Goal: Navigation & Orientation: Understand site structure

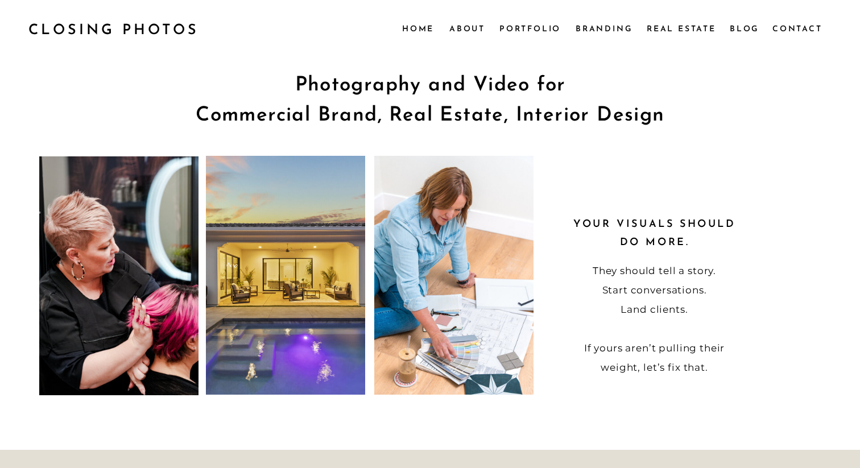
click at [471, 31] on nav "About" at bounding box center [466, 28] width 35 height 13
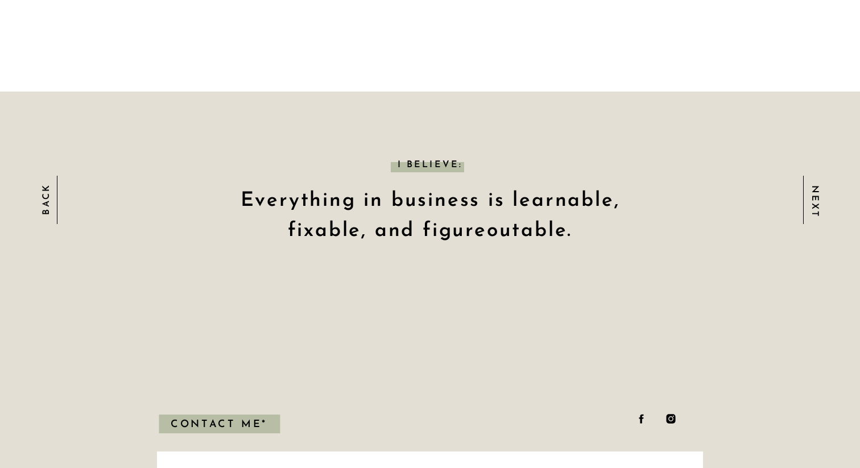
scroll to position [937, 0]
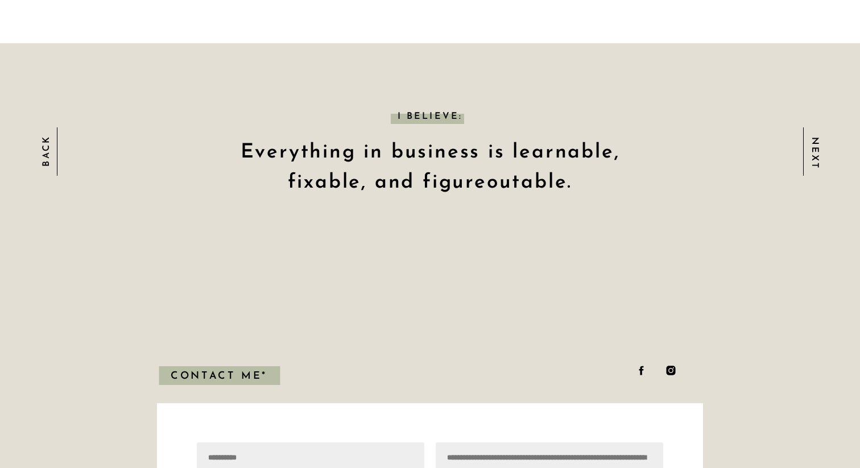
click at [817, 158] on div "Next" at bounding box center [815, 152] width 13 height 30
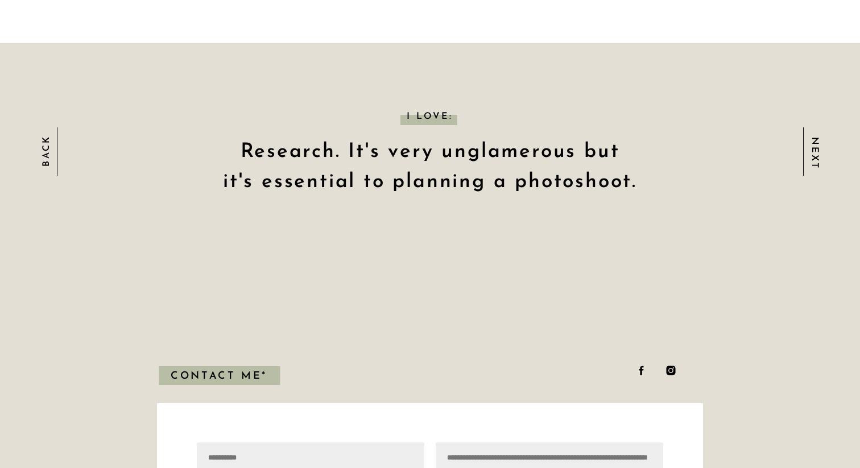
click at [817, 158] on div "Next" at bounding box center [815, 152] width 13 height 30
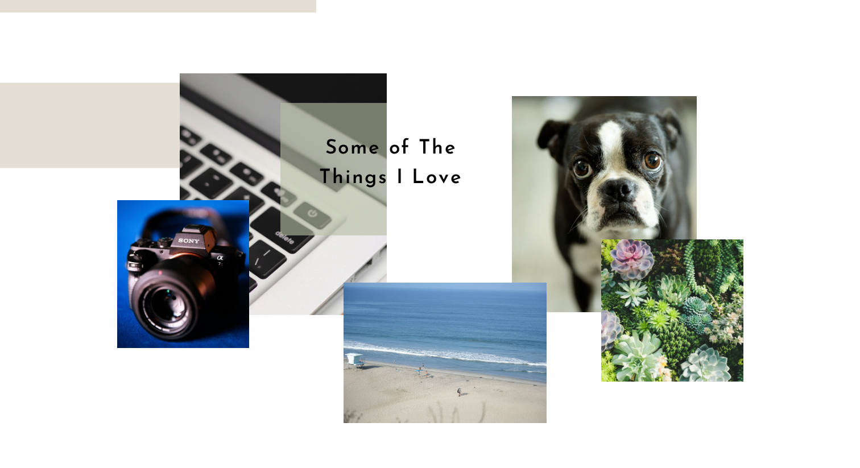
scroll to position [0, 0]
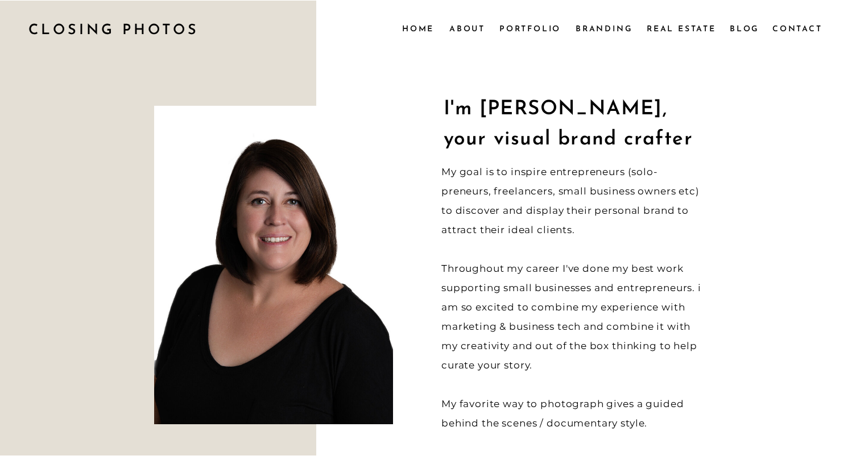
click at [536, 23] on nav "Portfolio" at bounding box center [530, 28] width 62 height 13
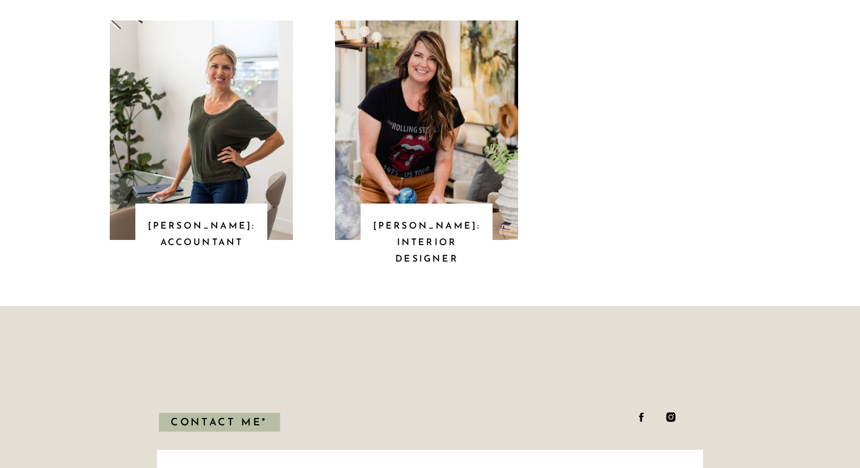
scroll to position [424, 0]
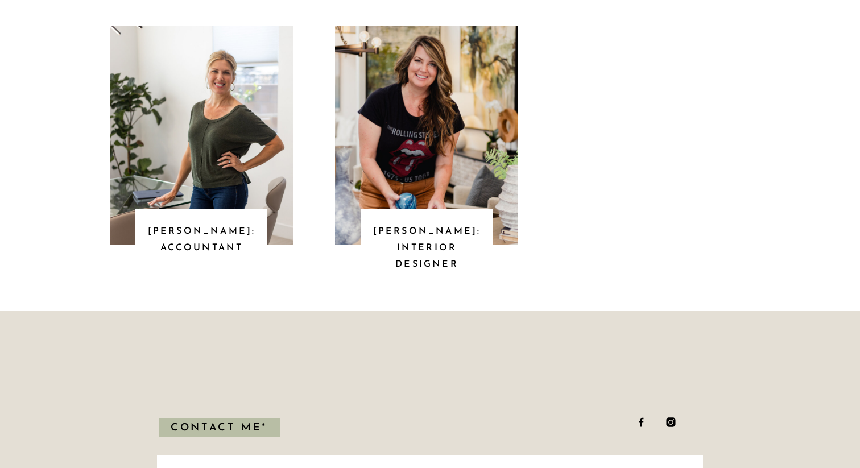
click at [221, 131] on div at bounding box center [201, 135] width 183 height 219
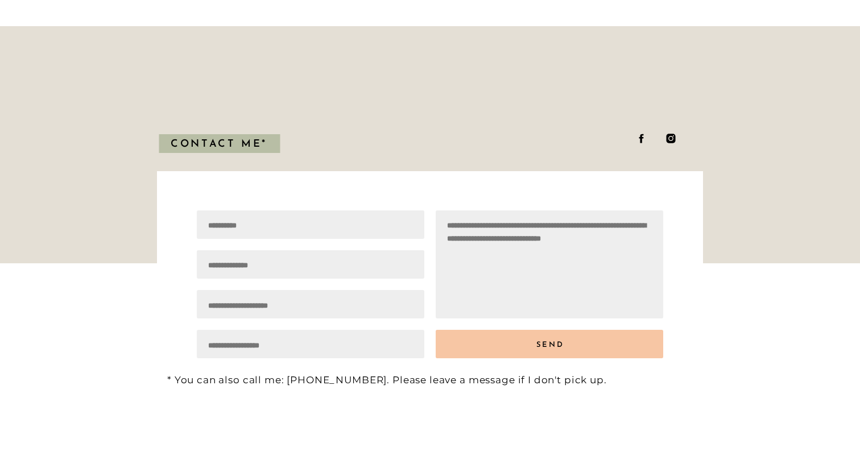
scroll to position [1736, 0]
